Goal: Information Seeking & Learning: Stay updated

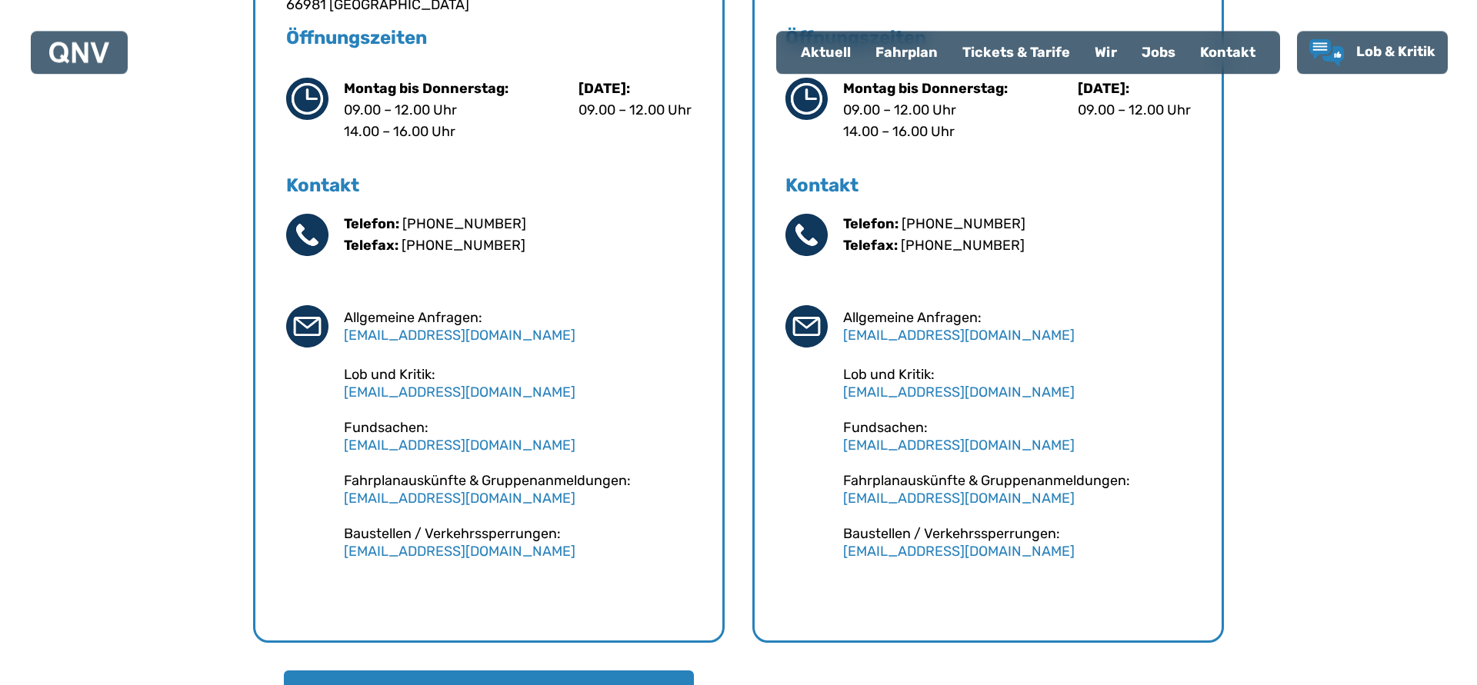
scroll to position [941, 0]
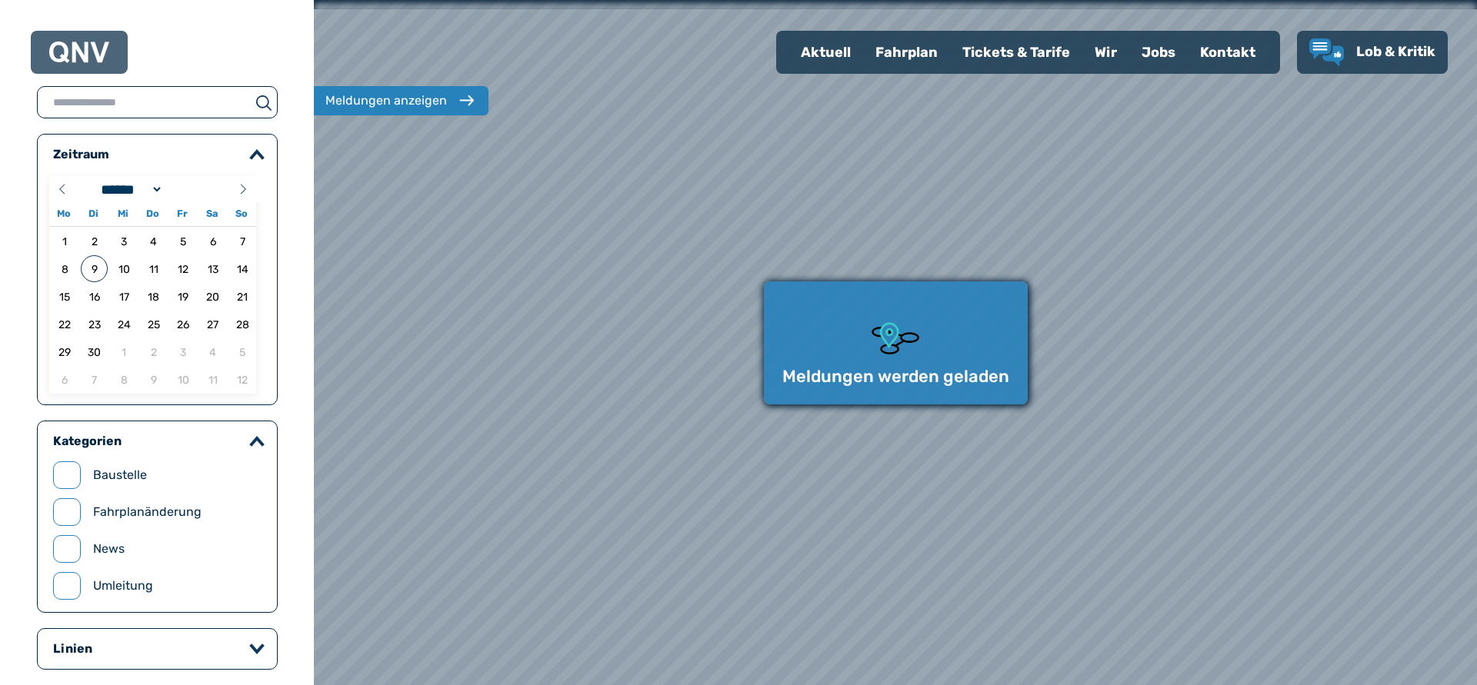
select select "*"
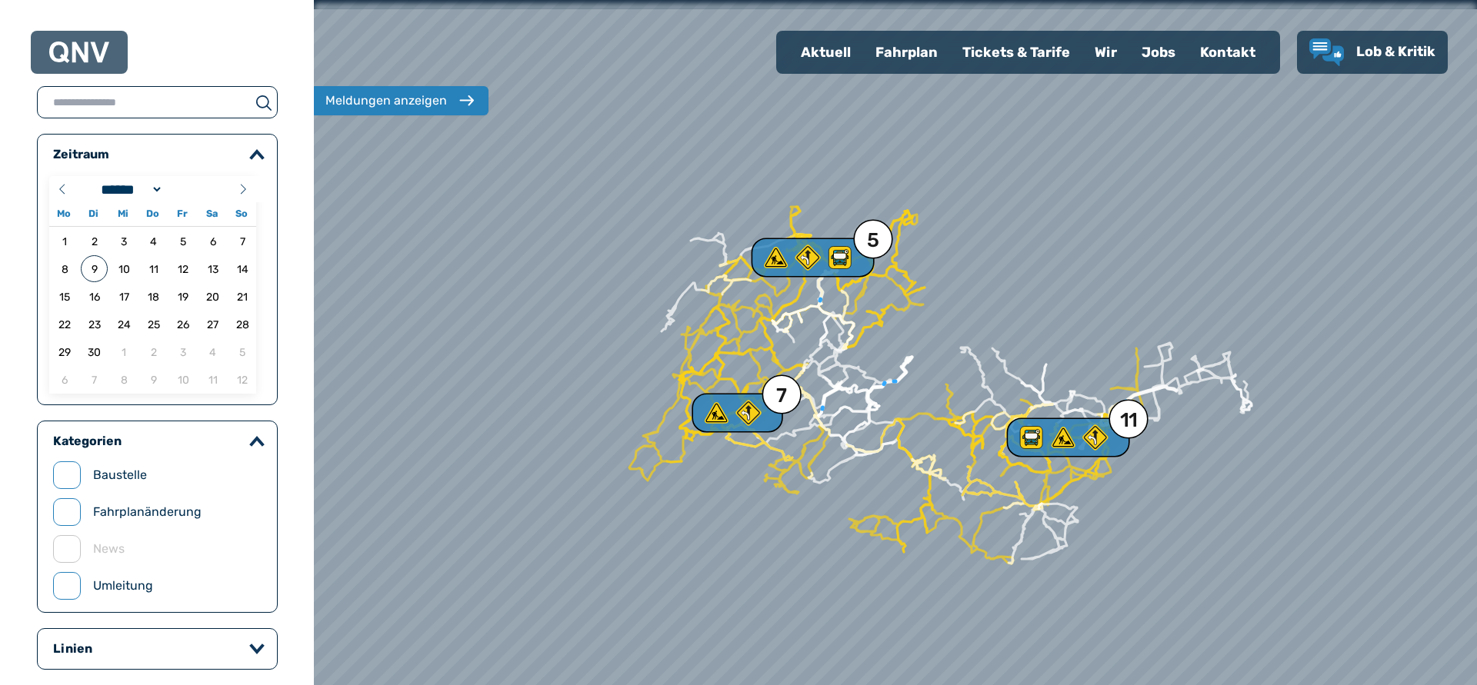
click at [709, 381] on div at bounding box center [895, 343] width 1395 height 822
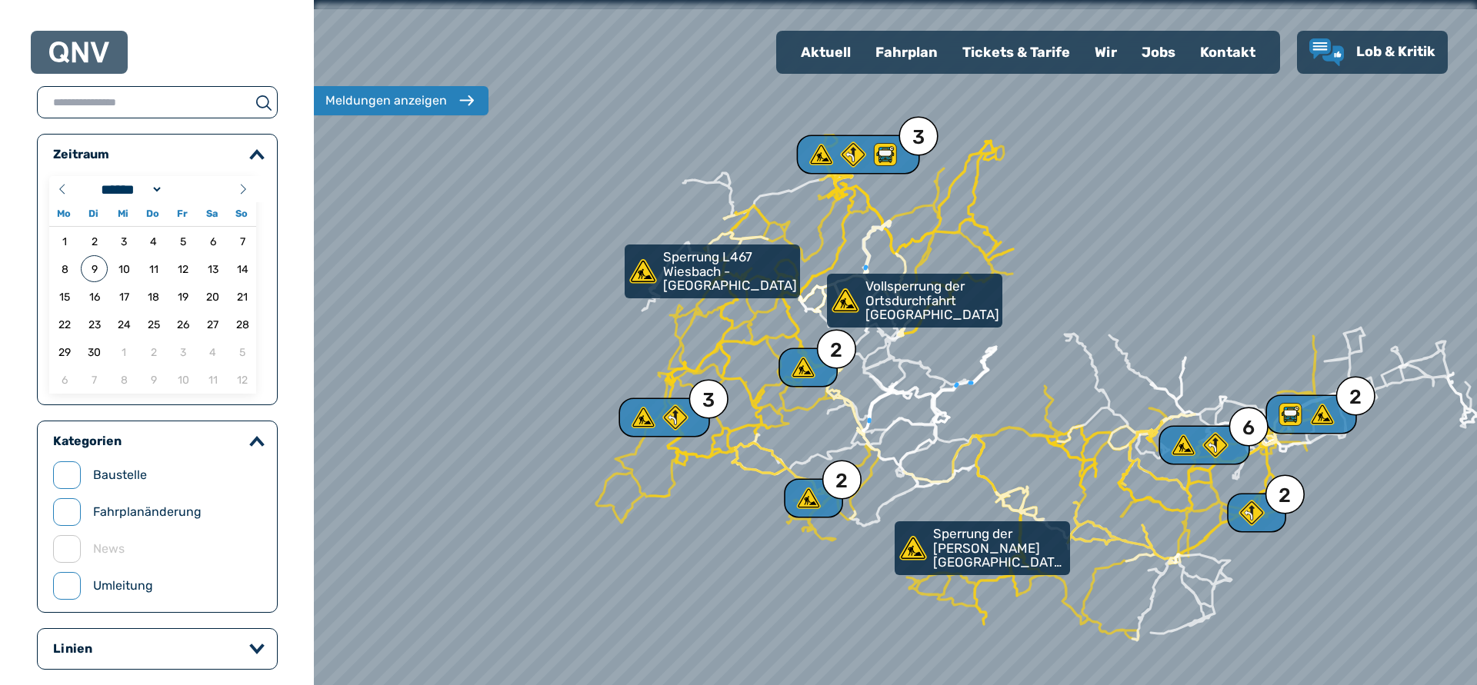
click at [671, 377] on div at bounding box center [895, 343] width 1395 height 822
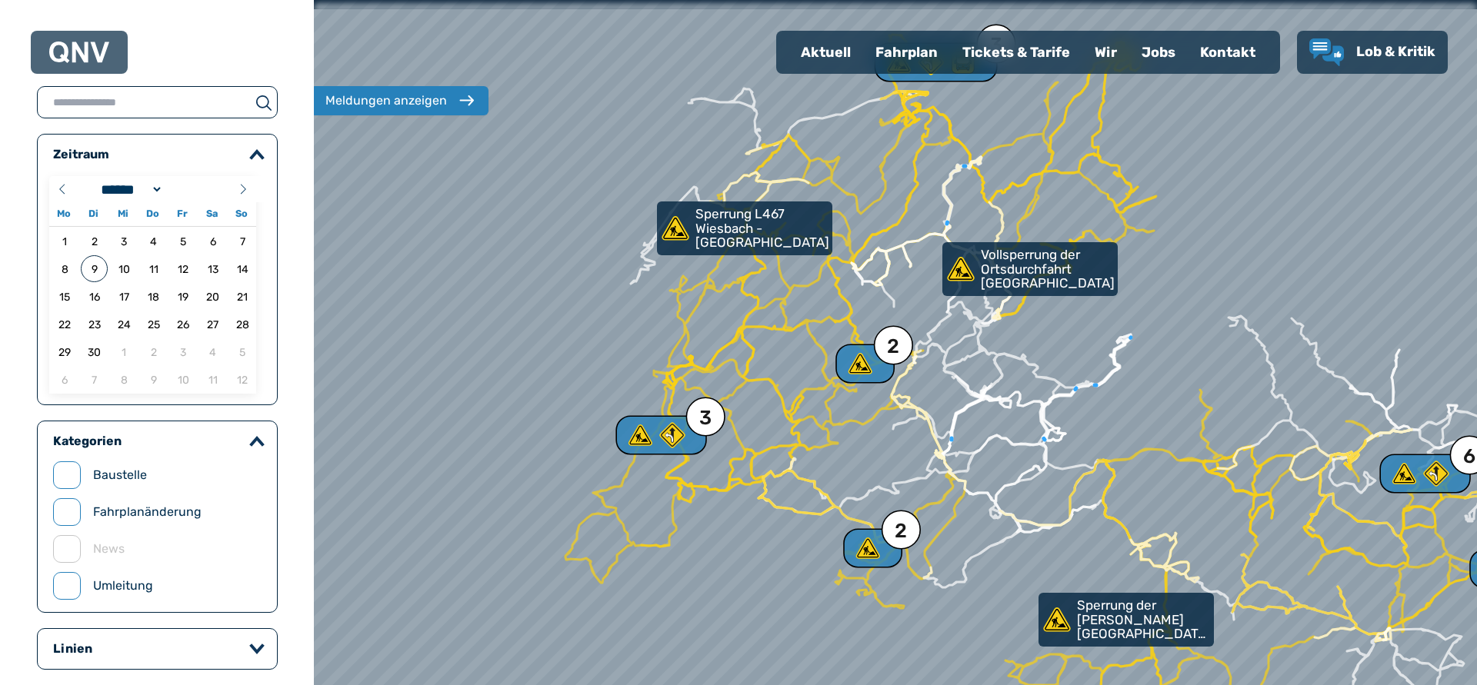
click at [667, 387] on div at bounding box center [895, 343] width 1395 height 822
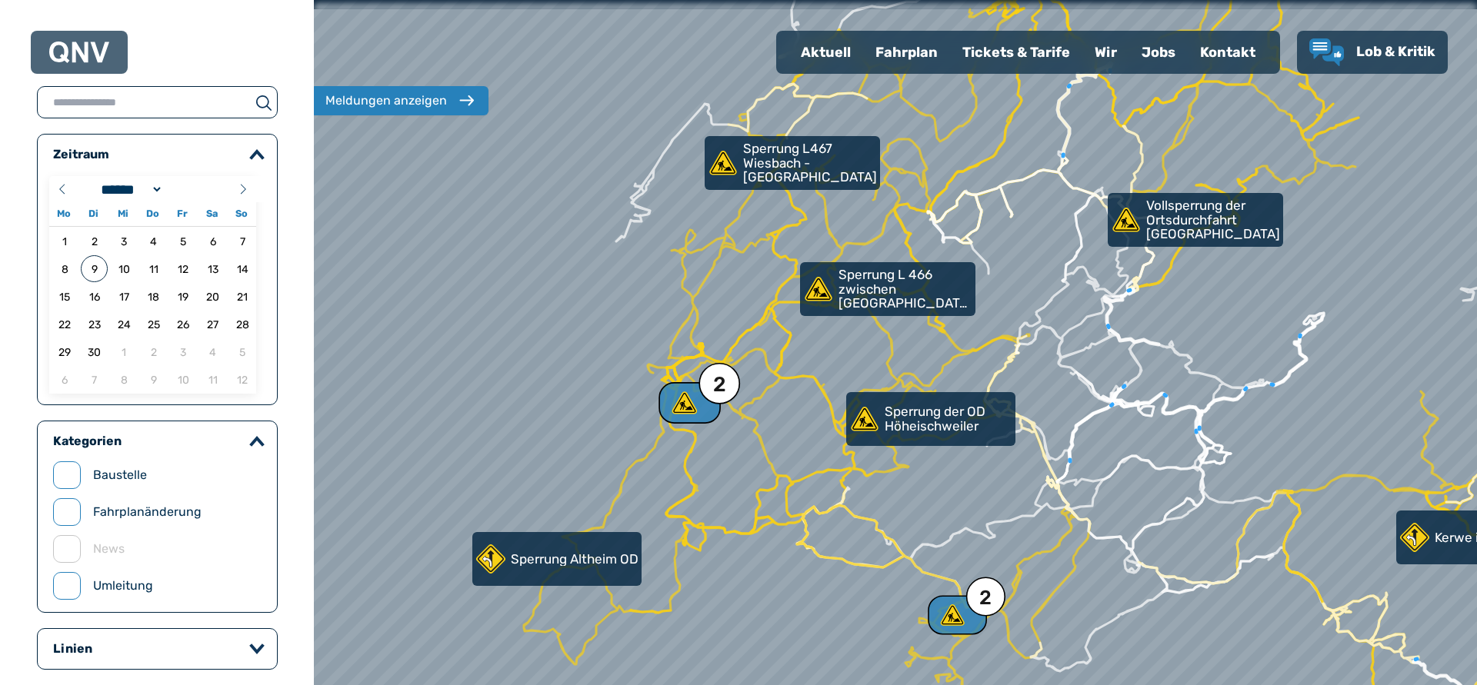
click at [681, 412] on use at bounding box center [684, 403] width 25 height 22
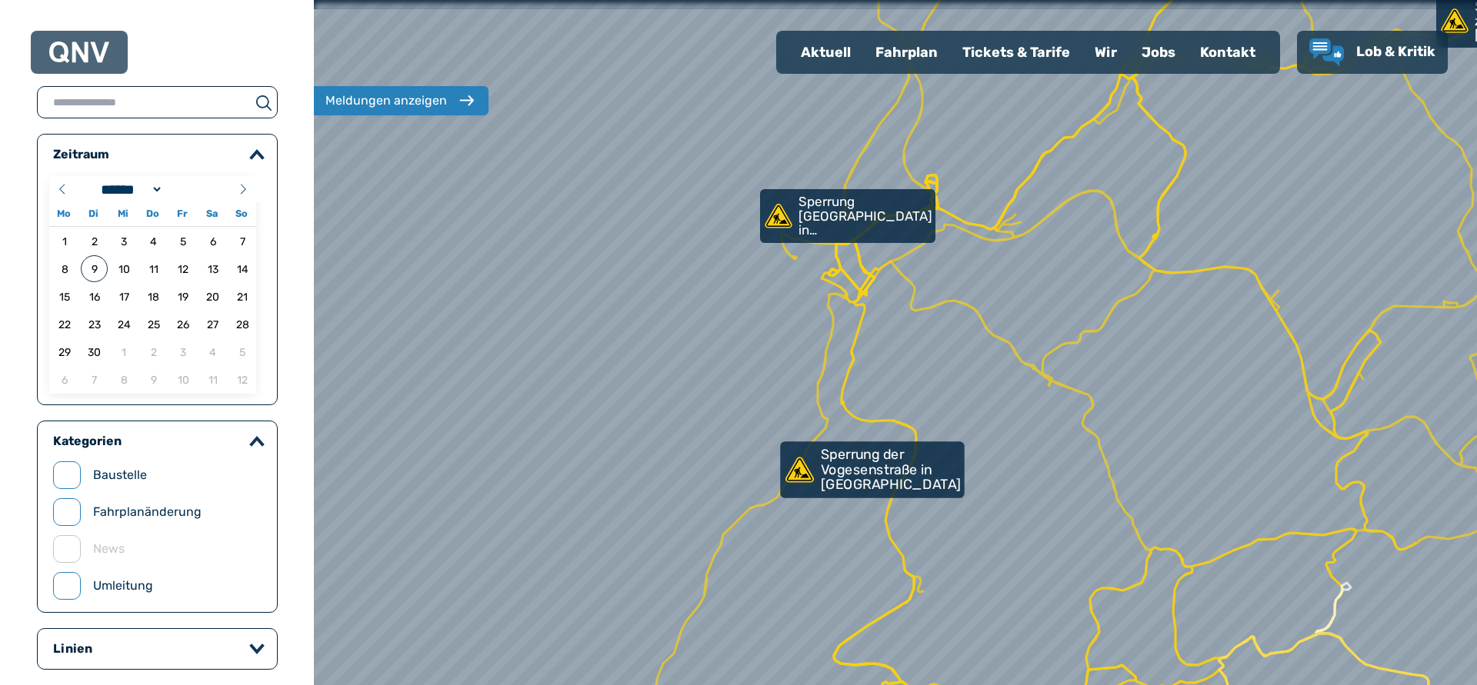
click at [855, 471] on p "Sperrung der Vogesenstraße in [GEOGRAPHIC_DATA]" at bounding box center [891, 470] width 141 height 45
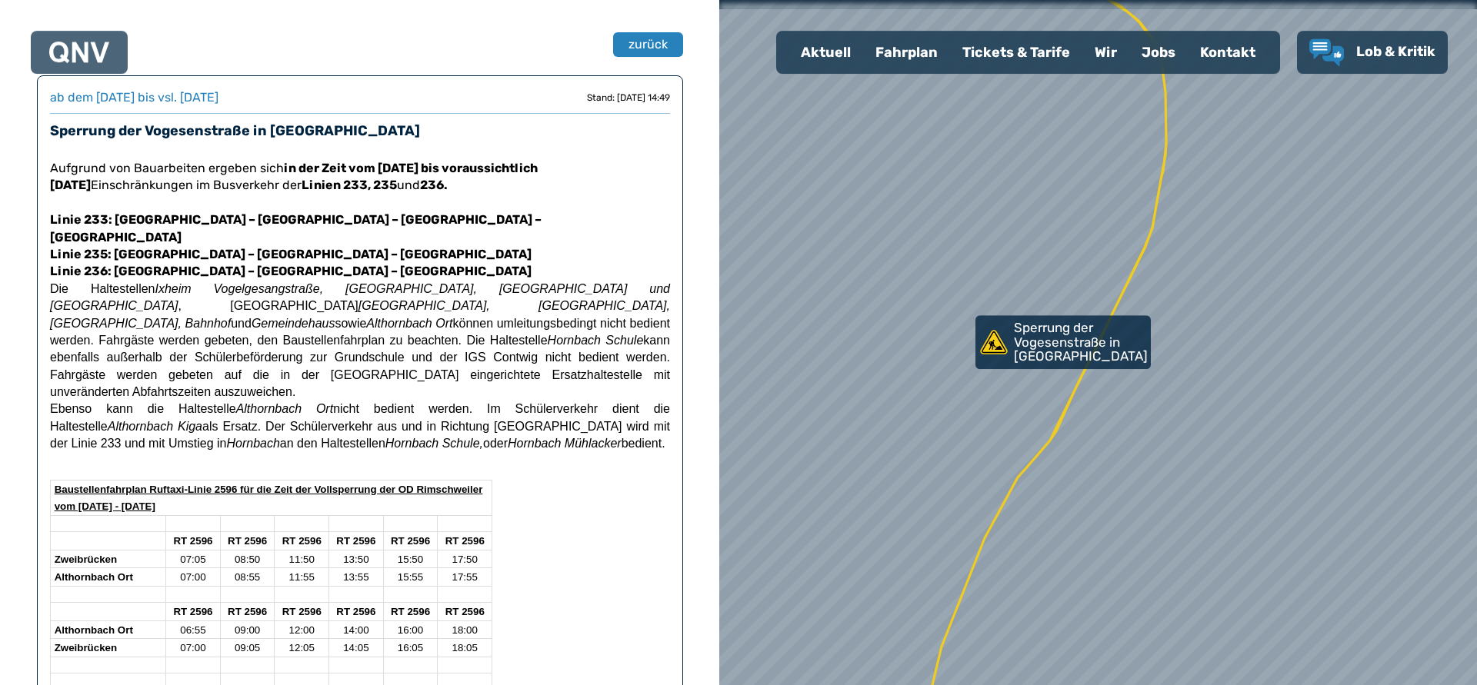
scroll to position [102, 0]
